Goal: Find specific page/section

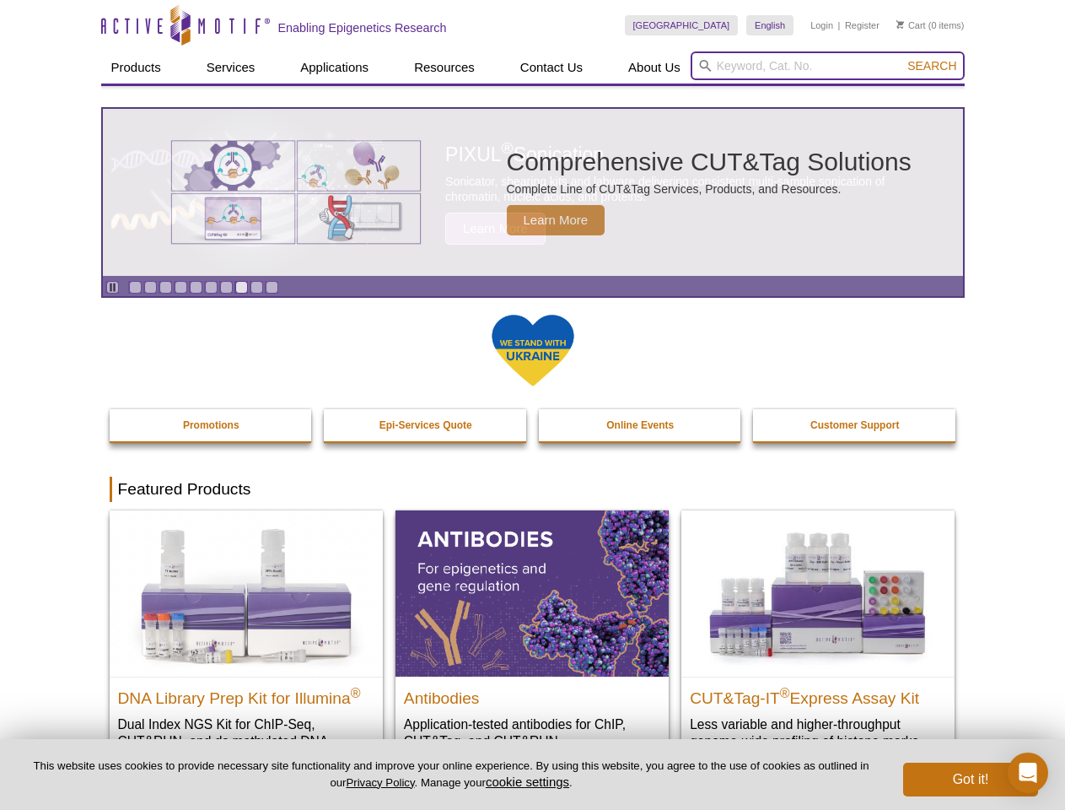
click at [827, 66] on input "search" at bounding box center [828, 65] width 274 height 29
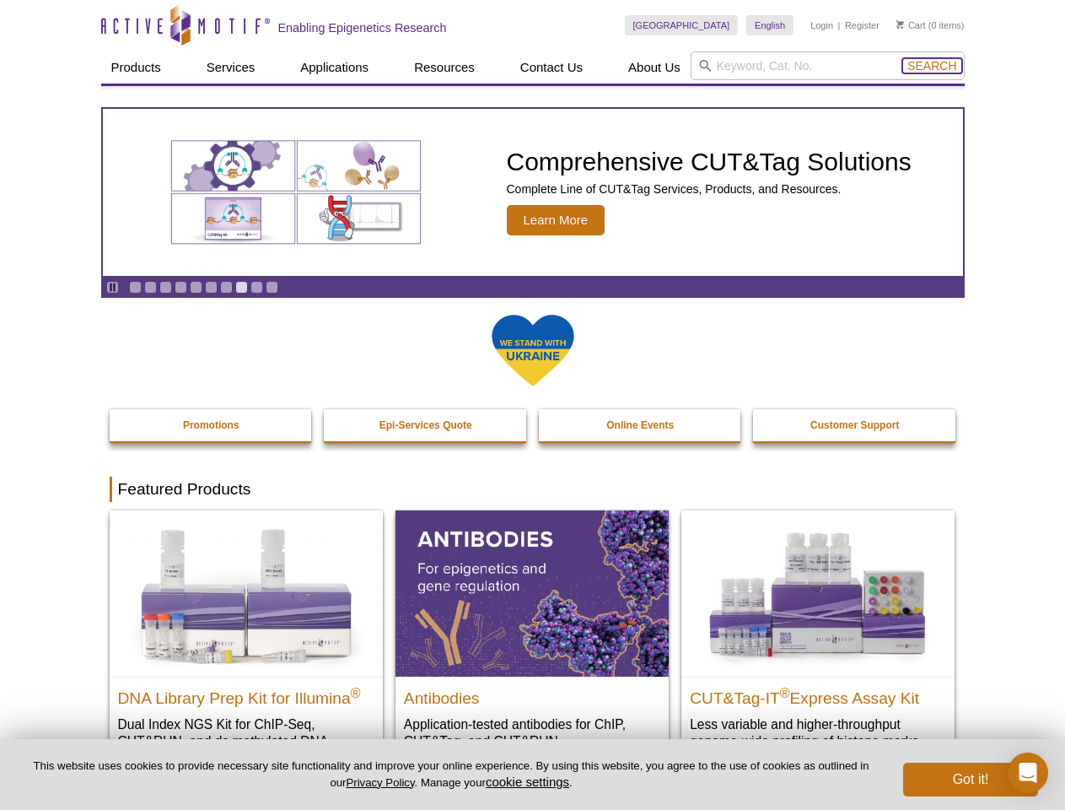
click at [932, 66] on span "Search" at bounding box center [931, 65] width 49 height 13
click at [112, 287] on icon "Pause" at bounding box center [112, 287] width 11 height 11
click at [135, 287] on link "Go to slide 1" at bounding box center [135, 287] width 13 height 13
click at [150, 287] on link "Go to slide 2" at bounding box center [150, 287] width 13 height 13
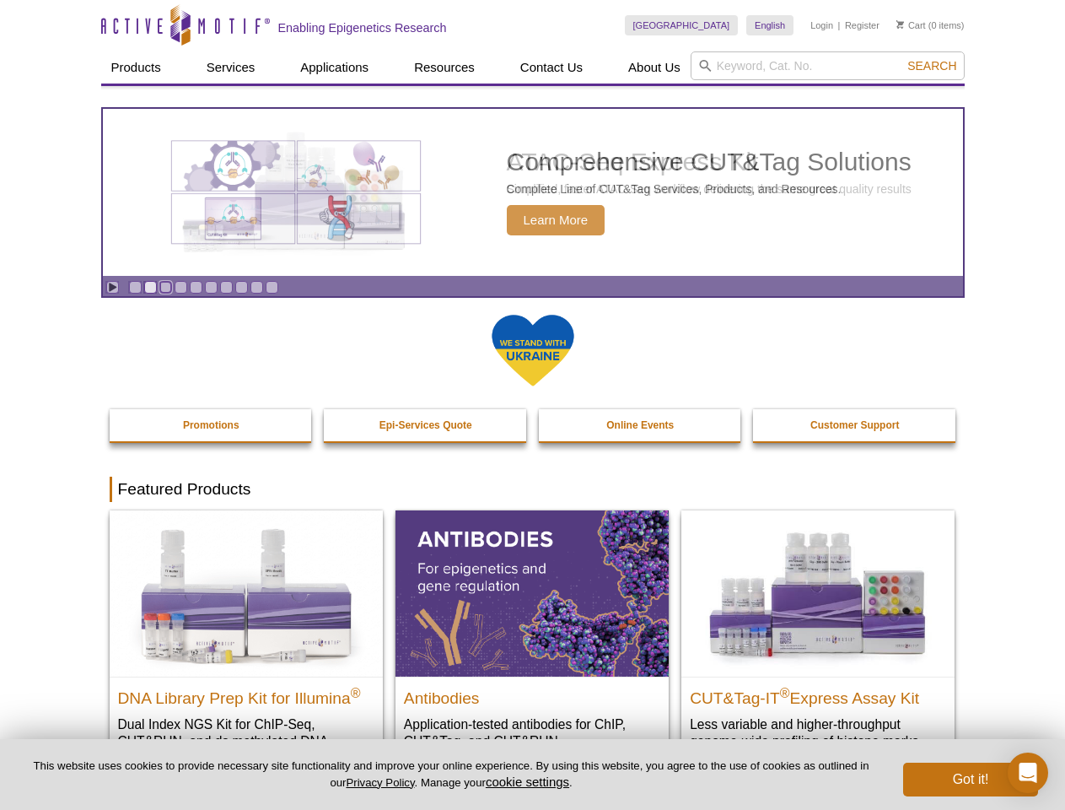
click at [165, 287] on link "Go to slide 3" at bounding box center [165, 287] width 13 height 13
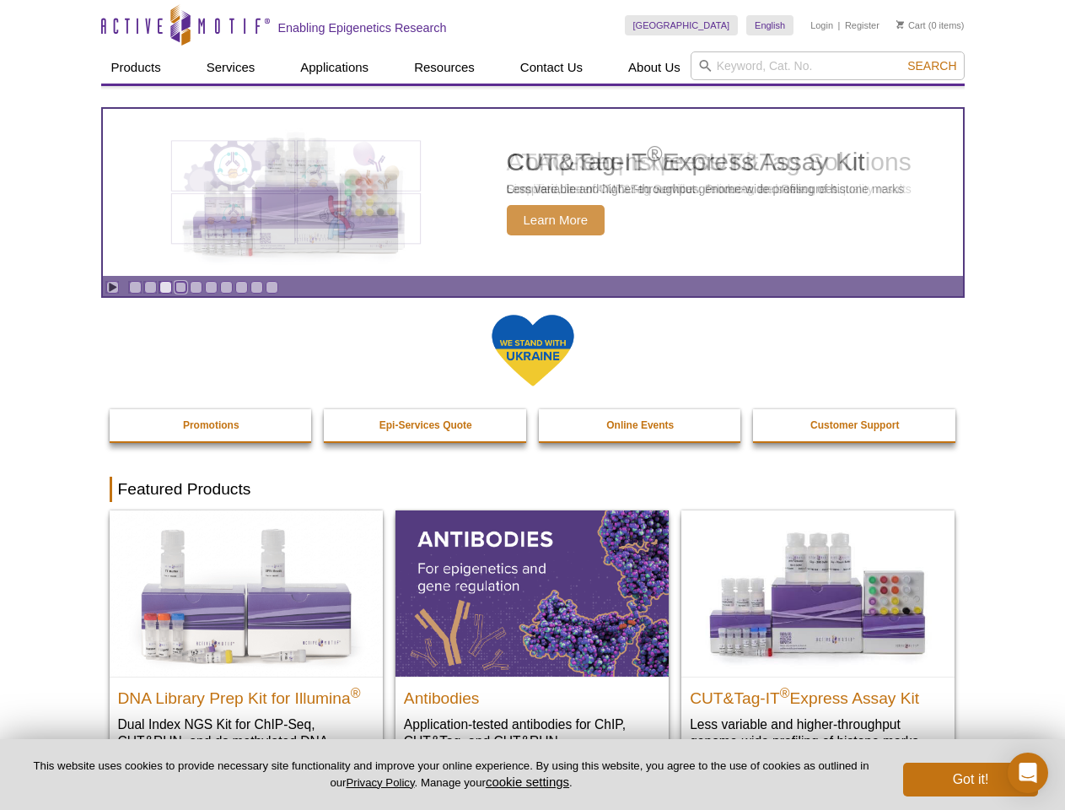
click at [180, 287] on link "Go to slide 4" at bounding box center [181, 287] width 13 height 13
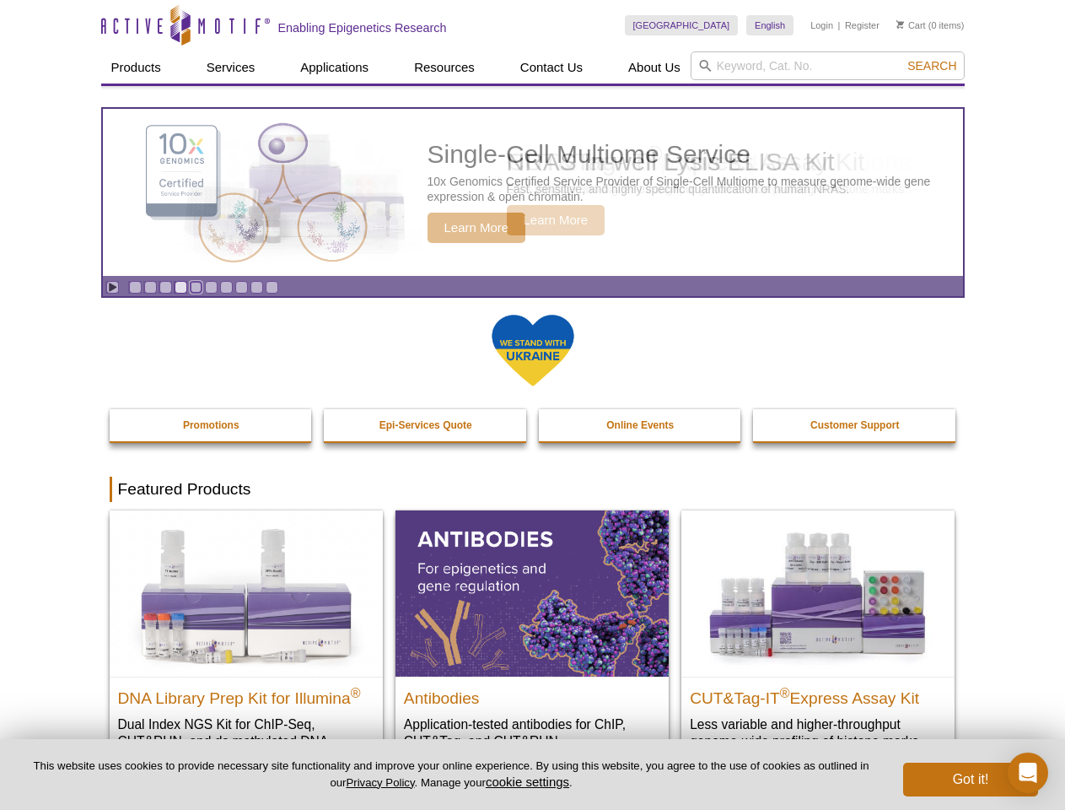
click at [196, 287] on link "Go to slide 5" at bounding box center [196, 287] width 13 height 13
click at [211, 287] on link "Go to slide 6" at bounding box center [211, 287] width 13 height 13
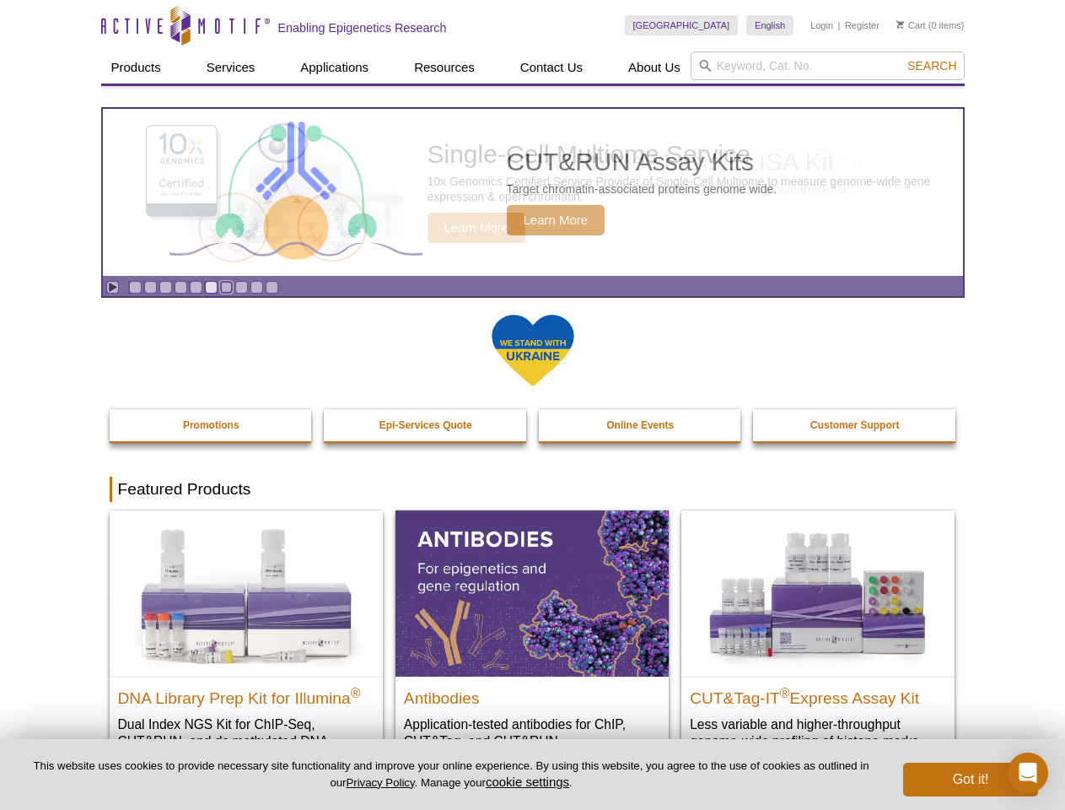
click at [226, 287] on link "Go to slide 7" at bounding box center [226, 287] width 13 height 13
